Goal: Check status: Check status

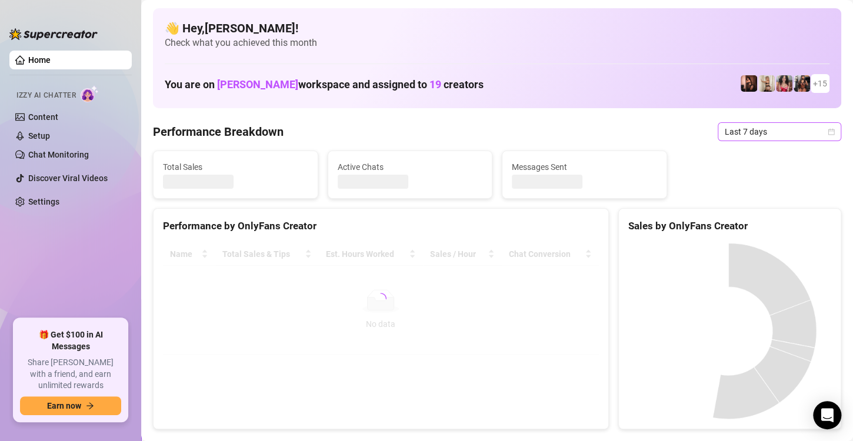
click at [821, 125] on span "Last 7 days" at bounding box center [779, 132] width 109 height 18
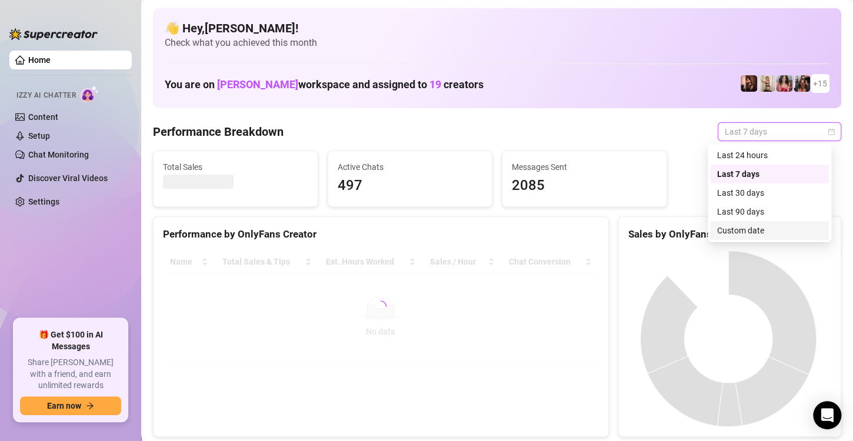
click at [737, 234] on div "Custom date" at bounding box center [770, 230] width 105 height 13
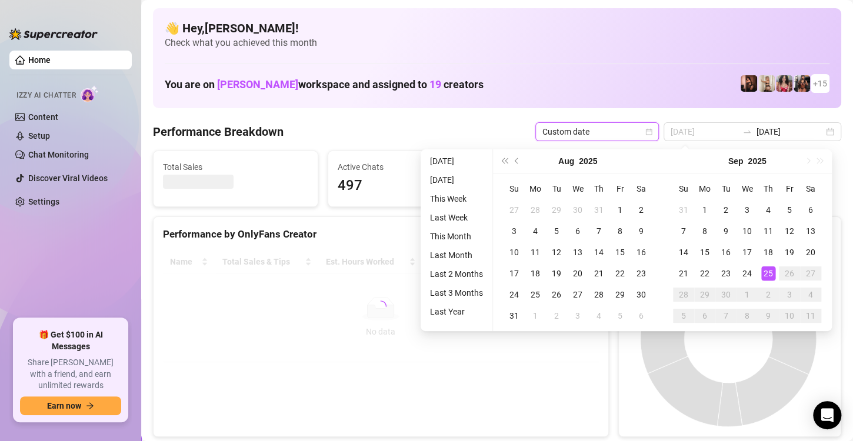
click at [768, 267] on div "25" at bounding box center [769, 274] width 14 height 14
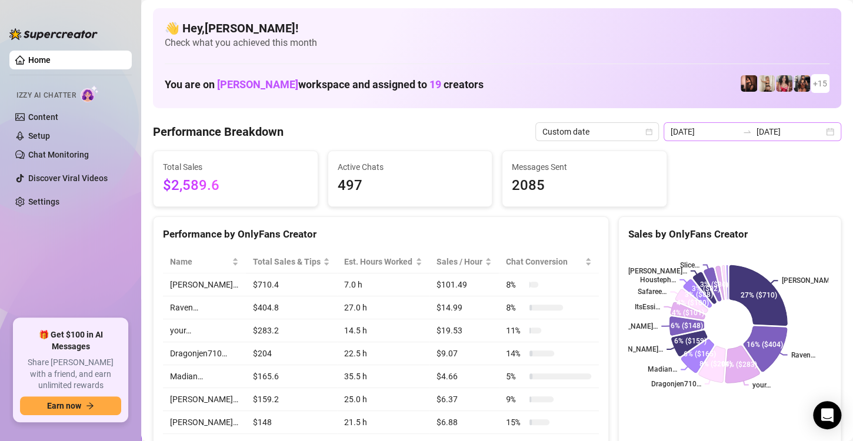
click at [822, 133] on div "[DATE] [DATE]" at bounding box center [753, 131] width 178 height 19
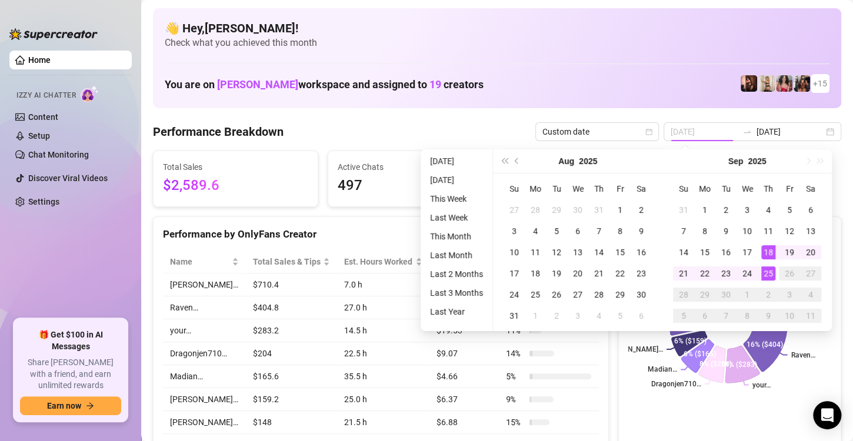
click at [767, 275] on div "25" at bounding box center [769, 274] width 14 height 14
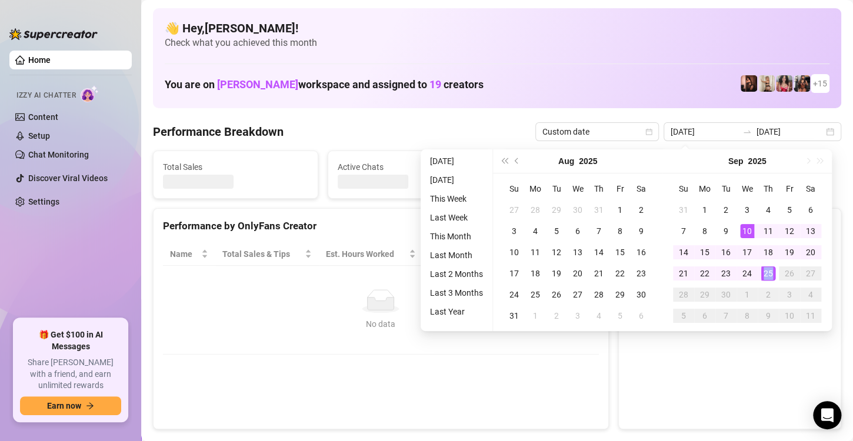
type input "[DATE]"
click at [767, 275] on canvas at bounding box center [729, 331] width 200 height 177
type input "[DATE]"
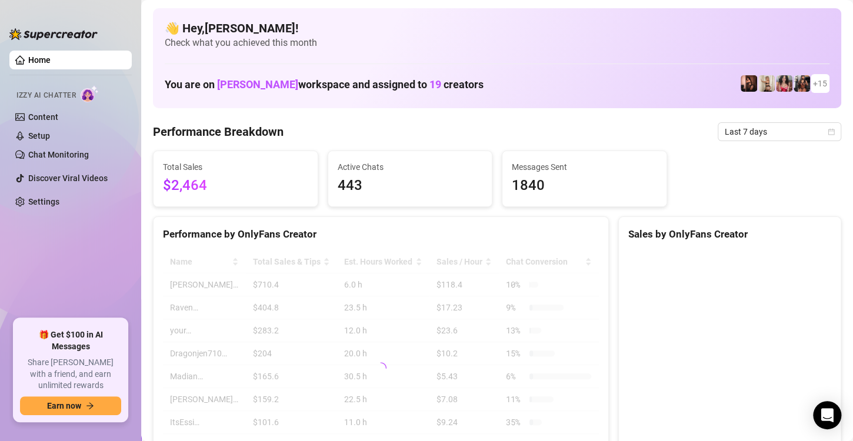
drag, startPoint x: 542, startPoint y: 282, endPoint x: 549, endPoint y: 318, distance: 37.3
click at [542, 282] on td "10 %" at bounding box center [549, 285] width 100 height 23
